Goal: Information Seeking & Learning: Check status

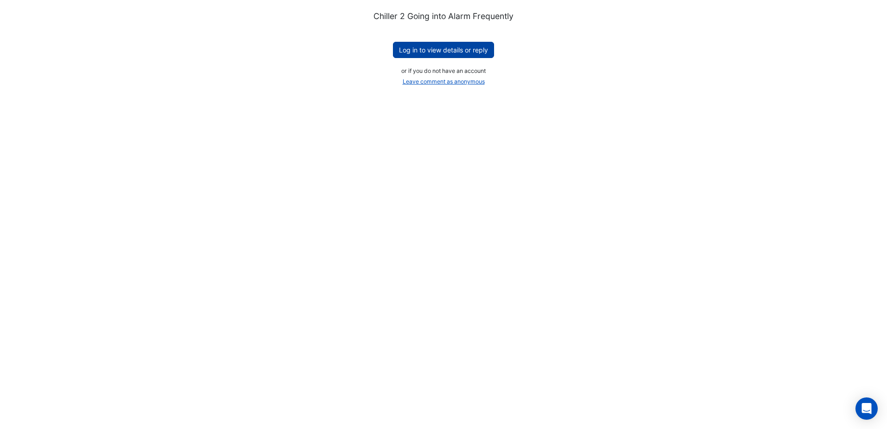
click at [449, 47] on button "Log in to view details or reply" at bounding box center [443, 50] width 101 height 16
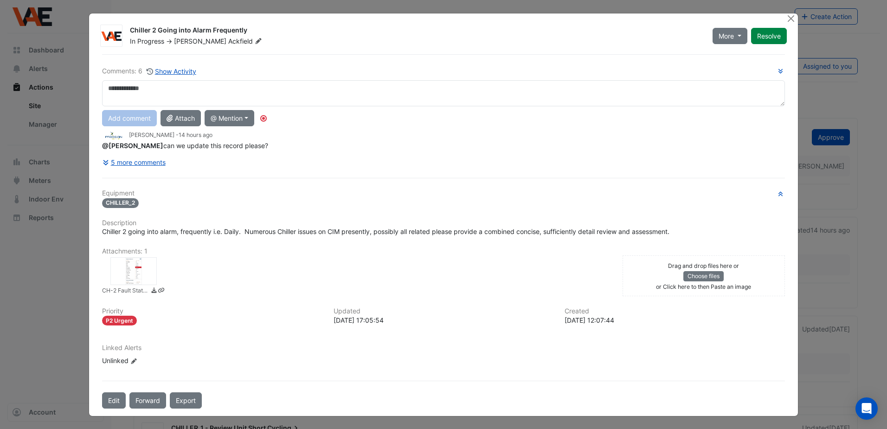
click at [138, 271] on div at bounding box center [133, 271] width 46 height 28
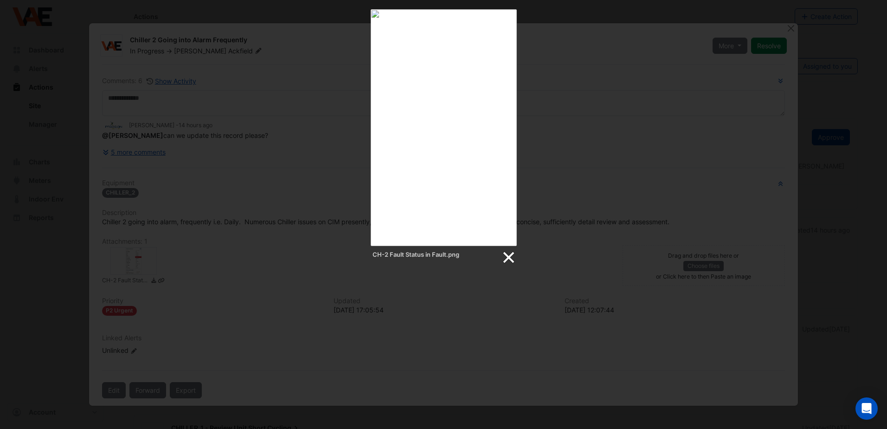
click at [513, 255] on link at bounding box center [508, 258] width 14 height 14
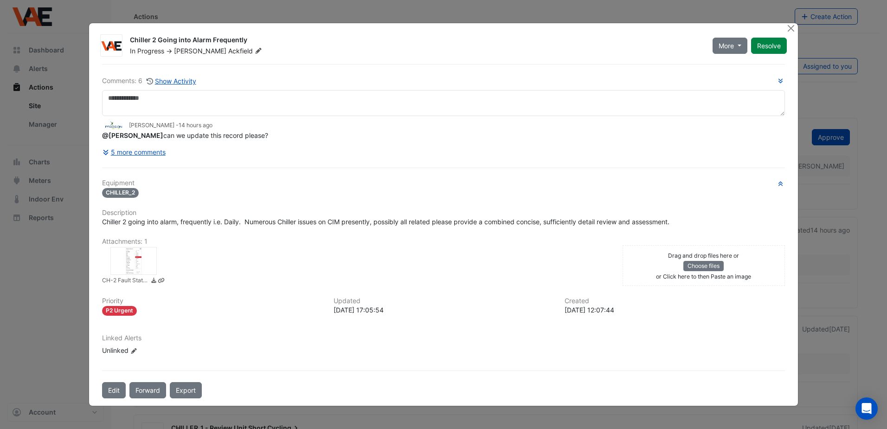
click at [139, 282] on small "CH-2 Fault Status in Fault.png" at bounding box center [125, 281] width 46 height 10
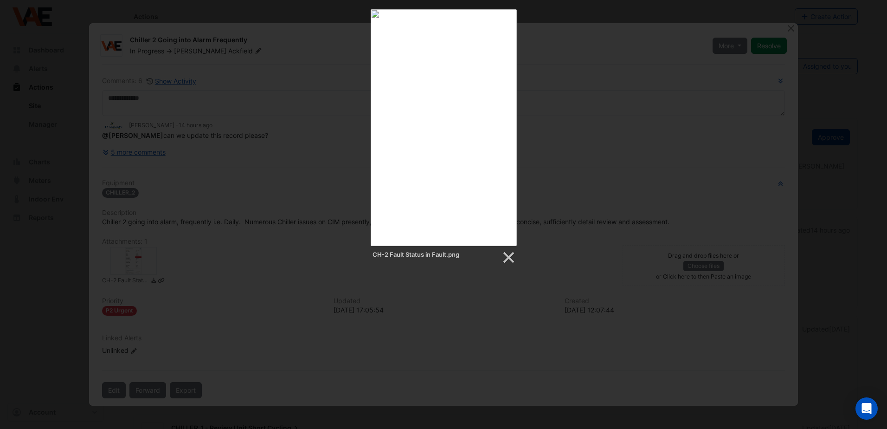
click at [498, 261] on div "CH-2 Fault Status in Fault.png" at bounding box center [444, 255] width 146 height 19
click at [507, 259] on link at bounding box center [508, 258] width 14 height 14
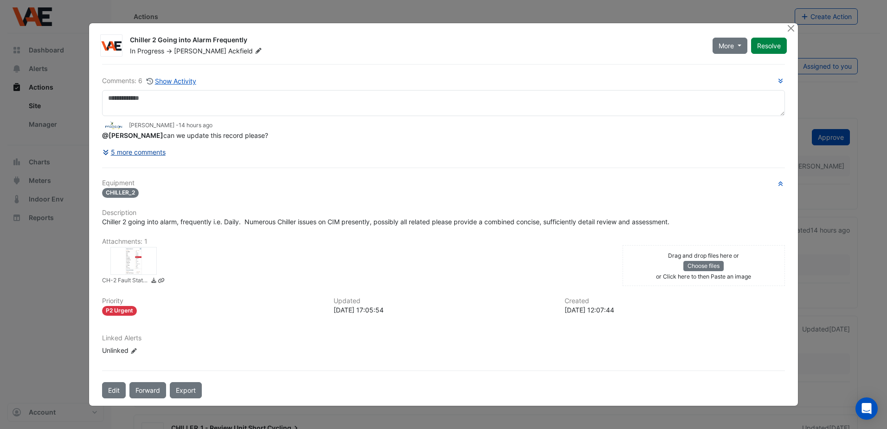
click at [116, 152] on button "5 more comments" at bounding box center [134, 152] width 64 height 16
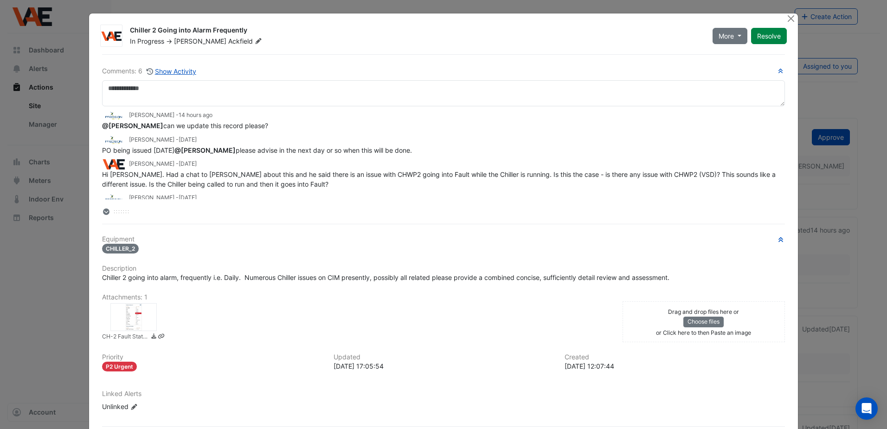
click at [104, 212] on icon at bounding box center [106, 212] width 4 height 2
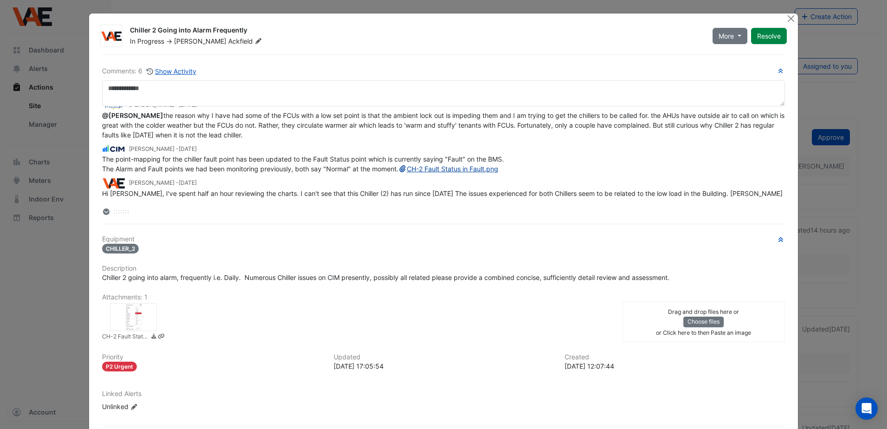
click at [399, 173] on link "CH-2 Fault Status in Fault.png" at bounding box center [449, 169] width 100 height 8
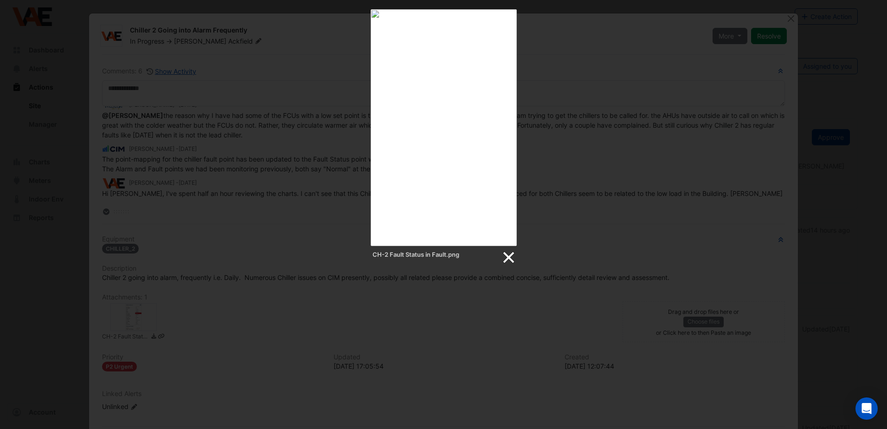
click at [510, 258] on link at bounding box center [508, 258] width 14 height 14
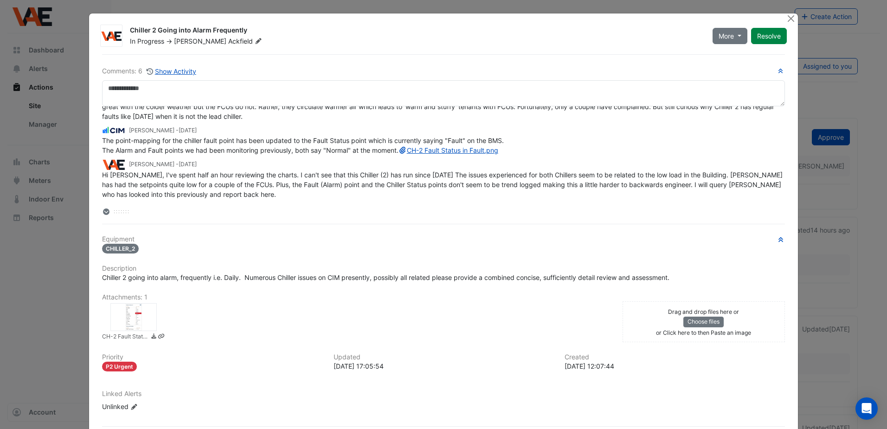
scroll to position [121, 0]
click at [399, 152] on link "CH-2 Fault Status in Fault.png" at bounding box center [449, 150] width 100 height 8
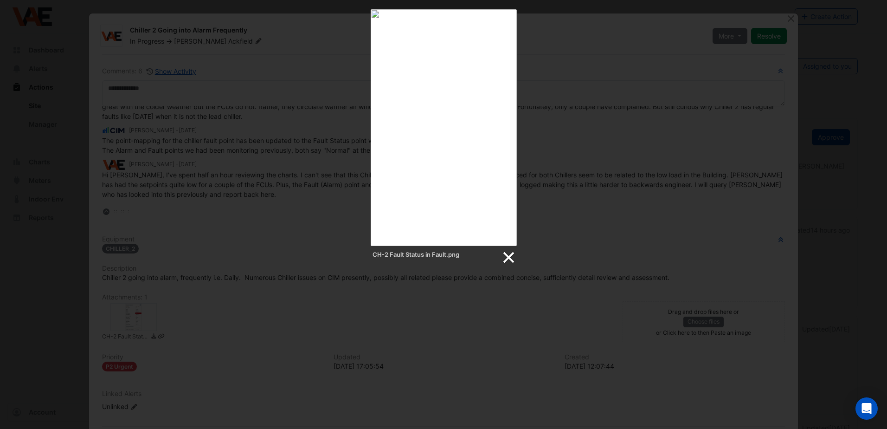
click at [504, 252] on link at bounding box center [508, 258] width 14 height 14
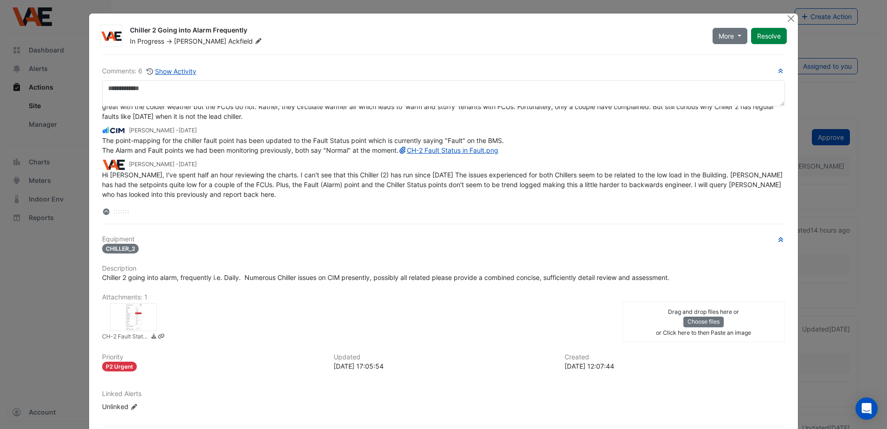
click at [103, 212] on icon at bounding box center [106, 211] width 6 height 6
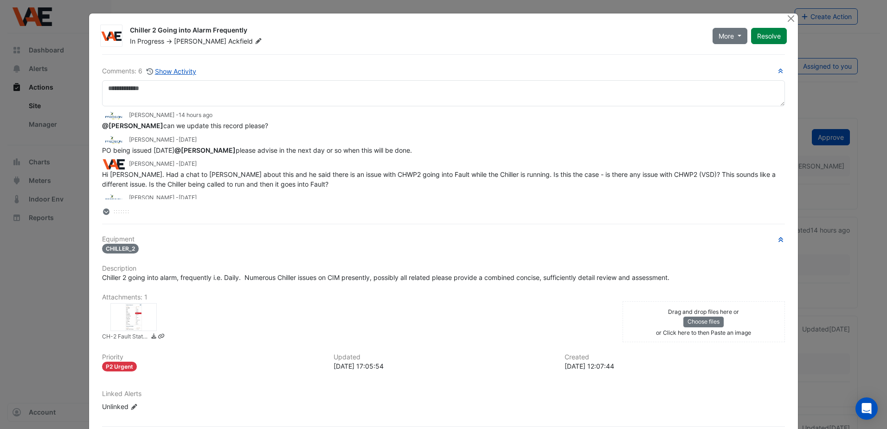
scroll to position [46, 0]
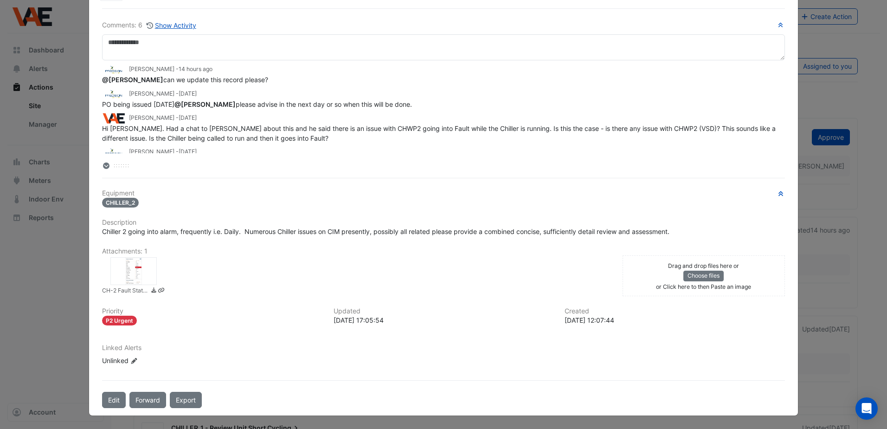
click at [150, 291] on icon at bounding box center [153, 290] width 7 height 6
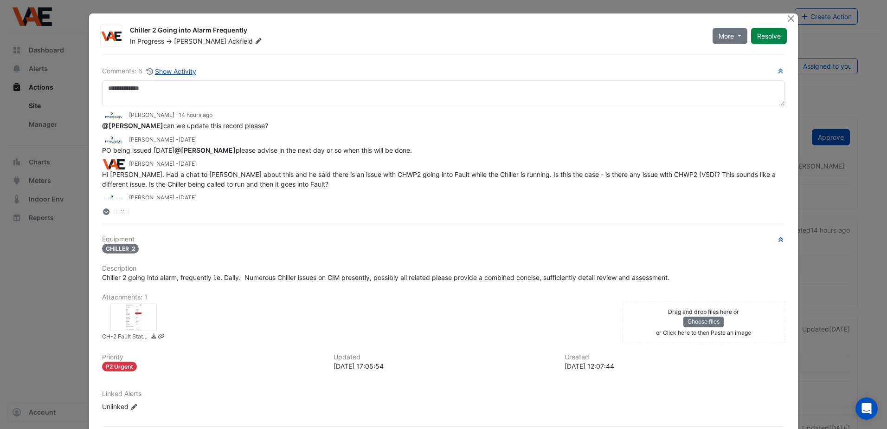
click at [112, 337] on small "CH-2 Fault Status in Fault.png" at bounding box center [125, 337] width 46 height 10
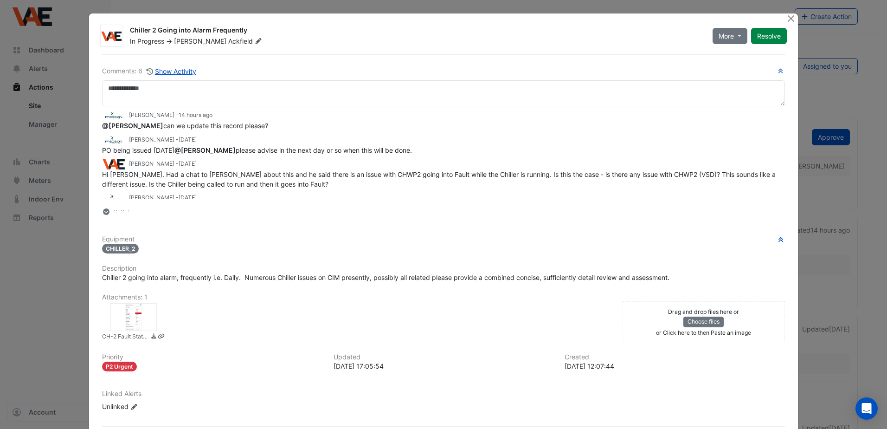
click at [157, 123] on span "@Michael Claydon can we update this record please?" at bounding box center [185, 126] width 166 height 8
click at [197, 143] on small "Colleen Middlemass - 1 month and 5 days ago" at bounding box center [163, 140] width 68 height 8
click at [787, 17] on button "Close" at bounding box center [792, 18] width 10 height 10
